Goal: Task Accomplishment & Management: Manage account settings

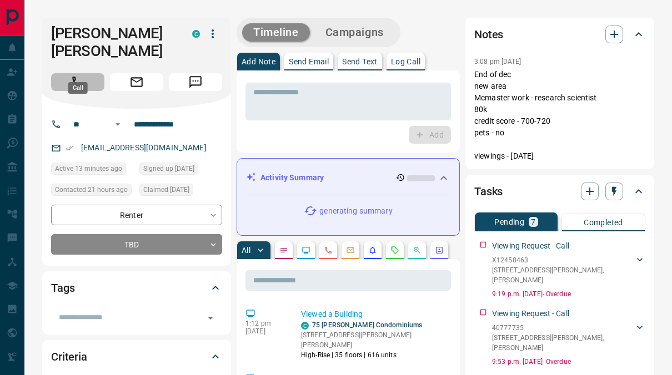
click at [95, 73] on button "Call" at bounding box center [77, 82] width 53 height 18
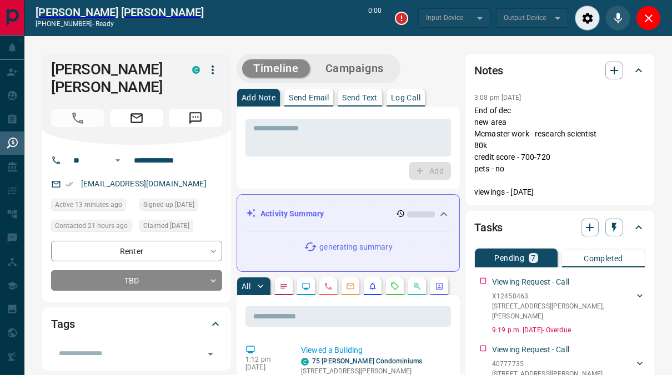
type input "*******"
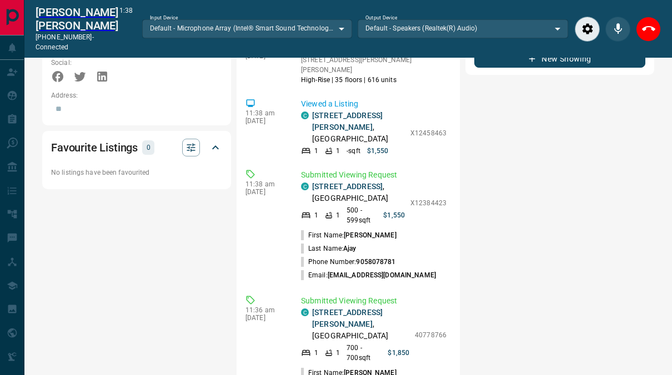
scroll to position [744, 0]
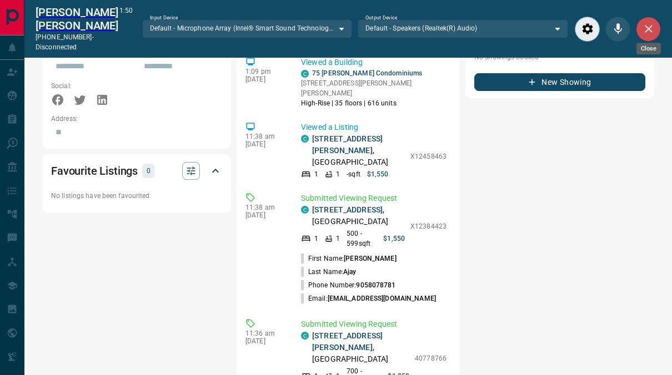
click at [653, 17] on button "Close" at bounding box center [648, 29] width 25 height 25
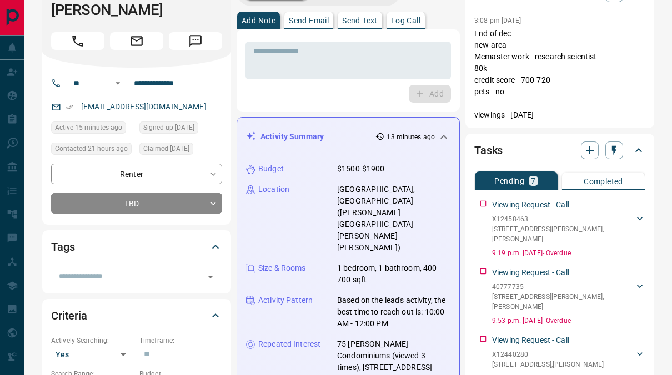
scroll to position [0, 0]
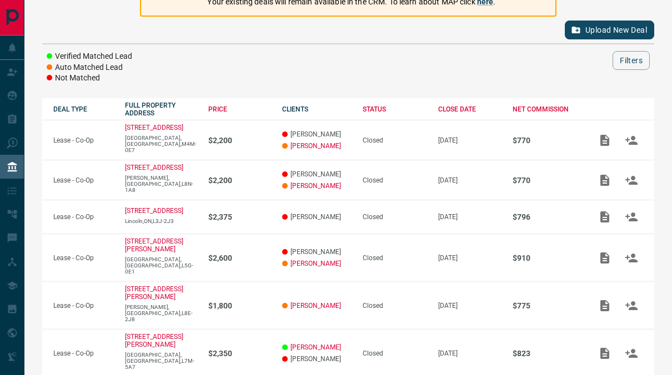
scroll to position [195, 0]
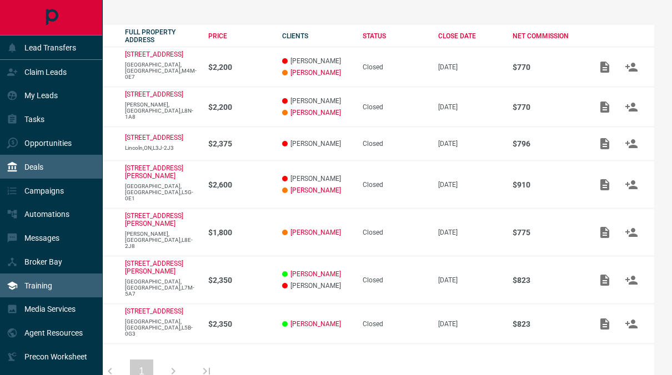
click at [48, 289] on p "Training" at bounding box center [38, 286] width 28 height 9
